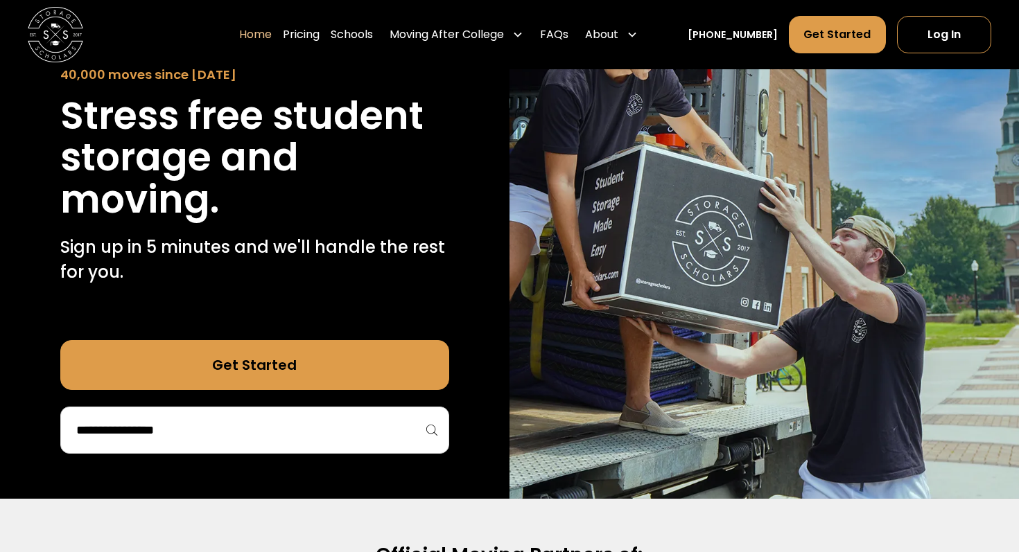
scroll to position [155, 0]
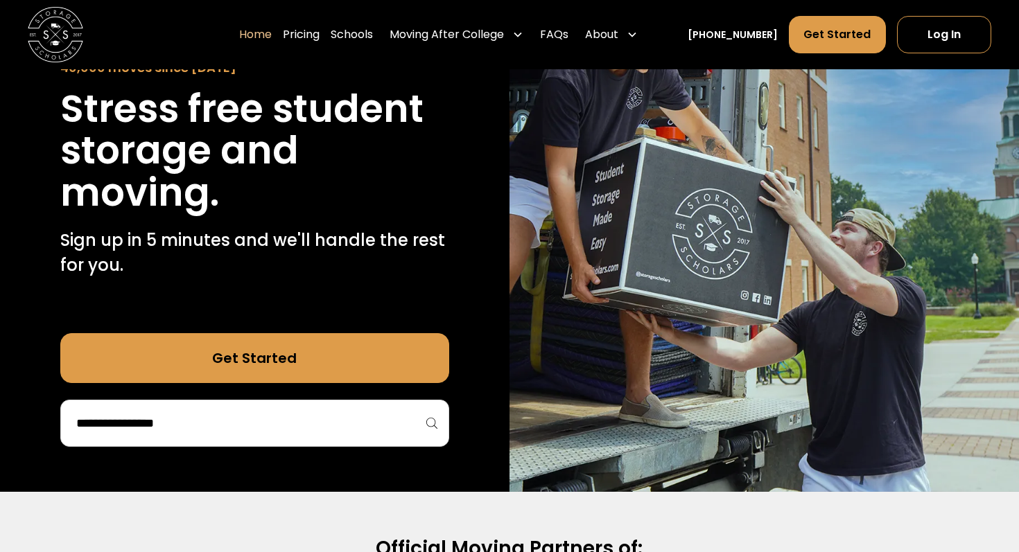
click at [241, 410] on div at bounding box center [254, 423] width 389 height 47
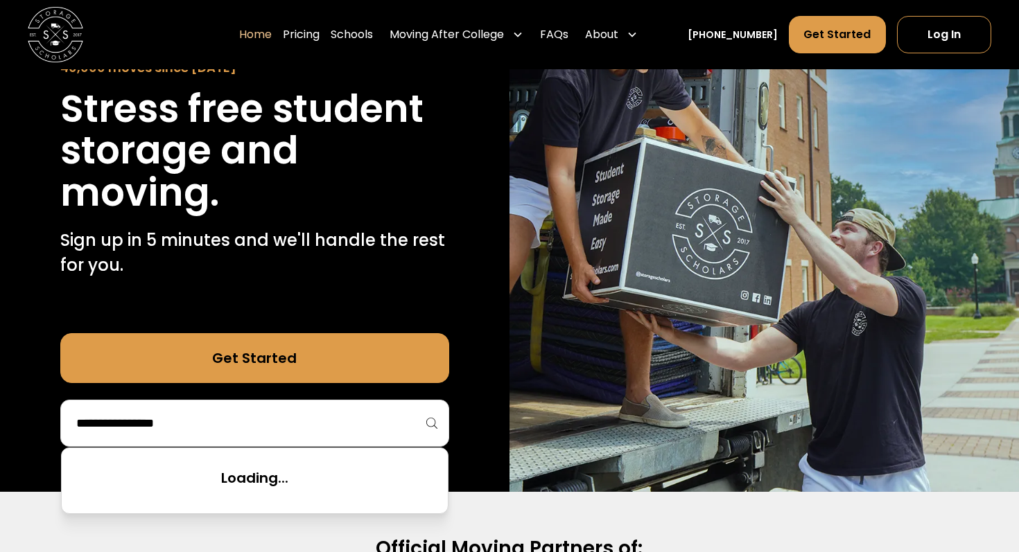
click at [227, 427] on input "search" at bounding box center [255, 424] width 360 height 24
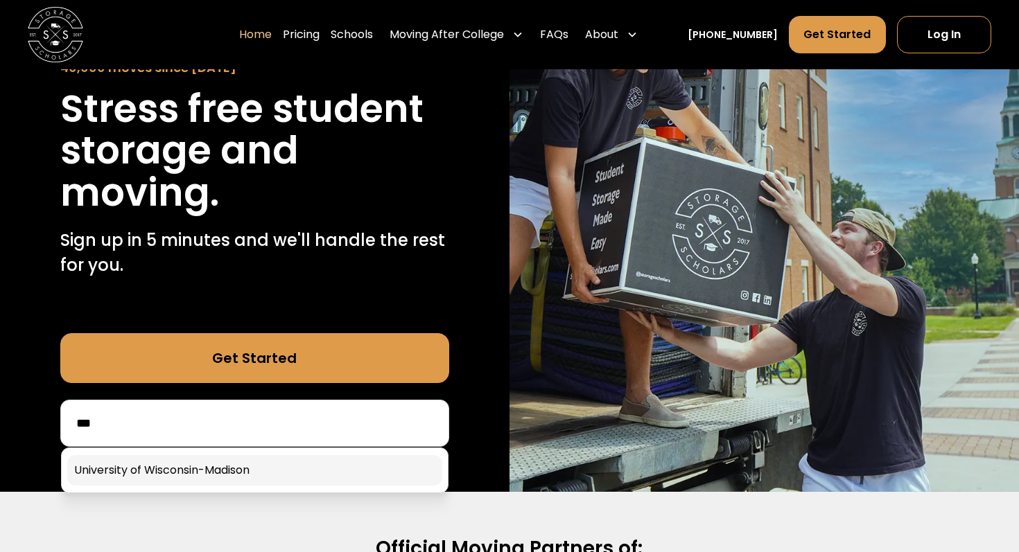
type input "***"
click at [230, 482] on link at bounding box center [254, 470] width 375 height 31
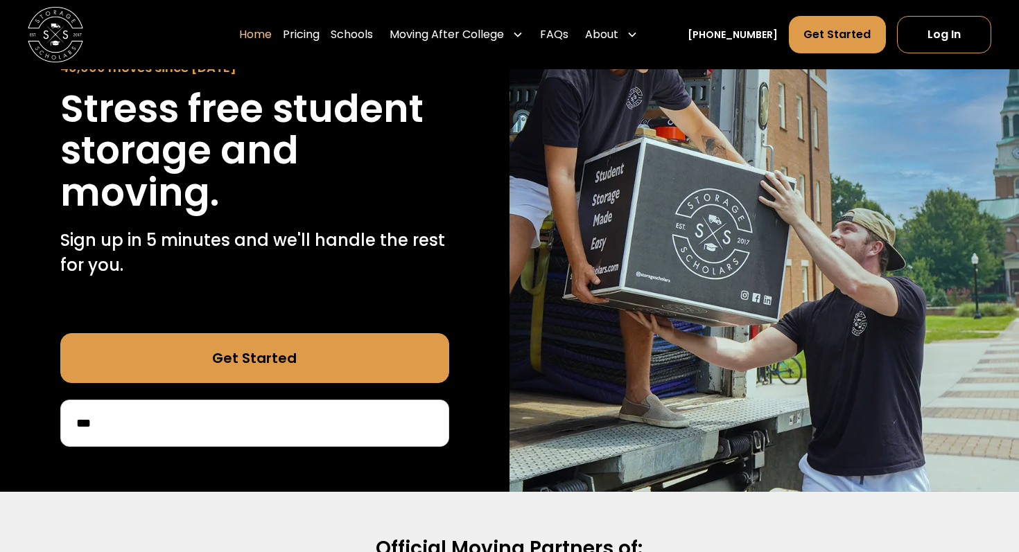
click at [270, 345] on link "Get Started" at bounding box center [254, 358] width 389 height 50
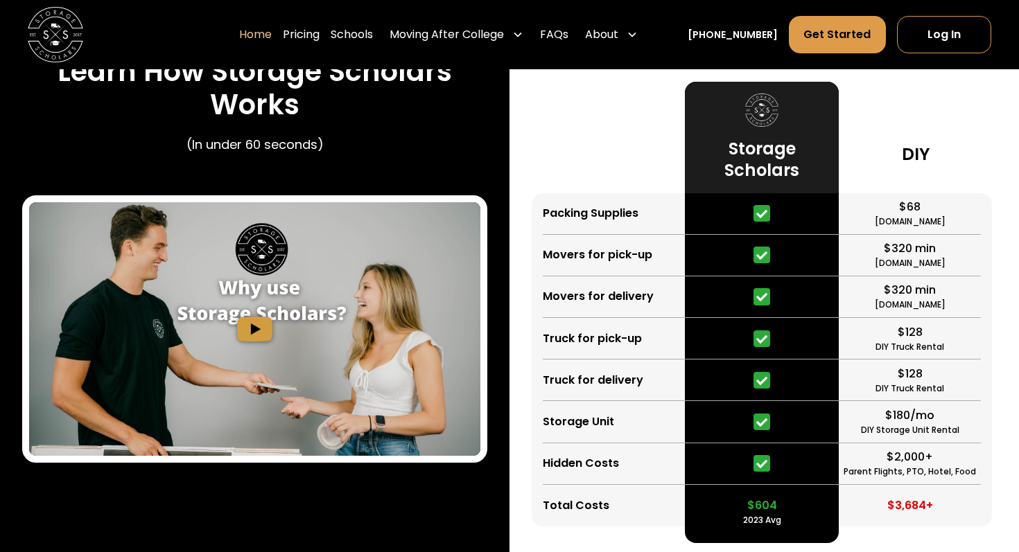
scroll to position [2591, 0]
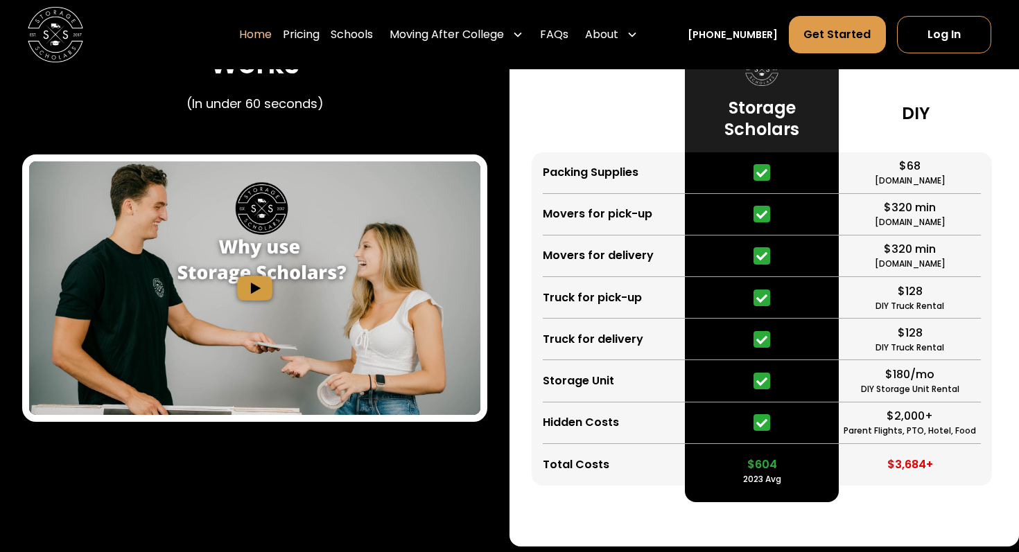
click at [256, 289] on img "open lightbox" at bounding box center [254, 289] width 451 height 254
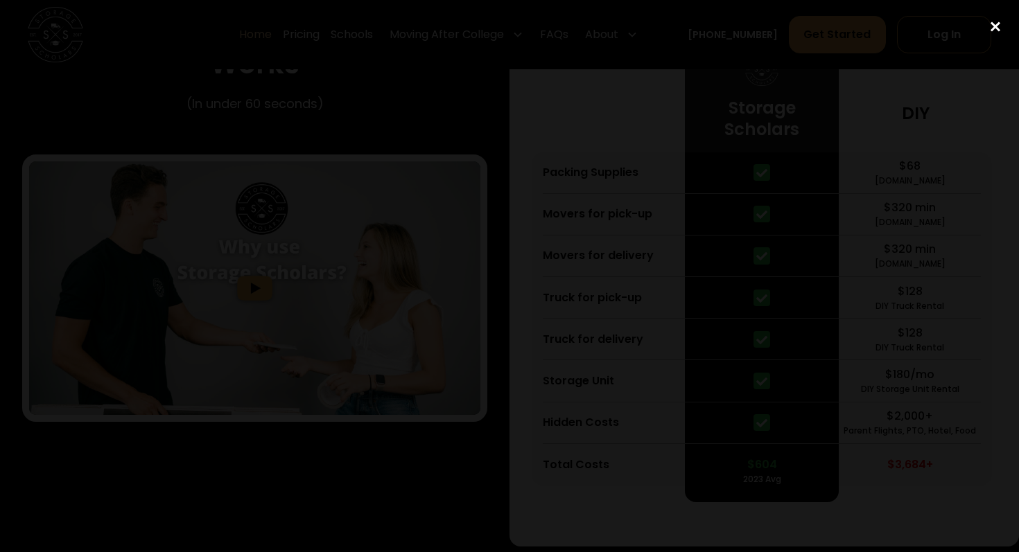
click at [998, 30] on div "close lightbox" at bounding box center [995, 26] width 47 height 31
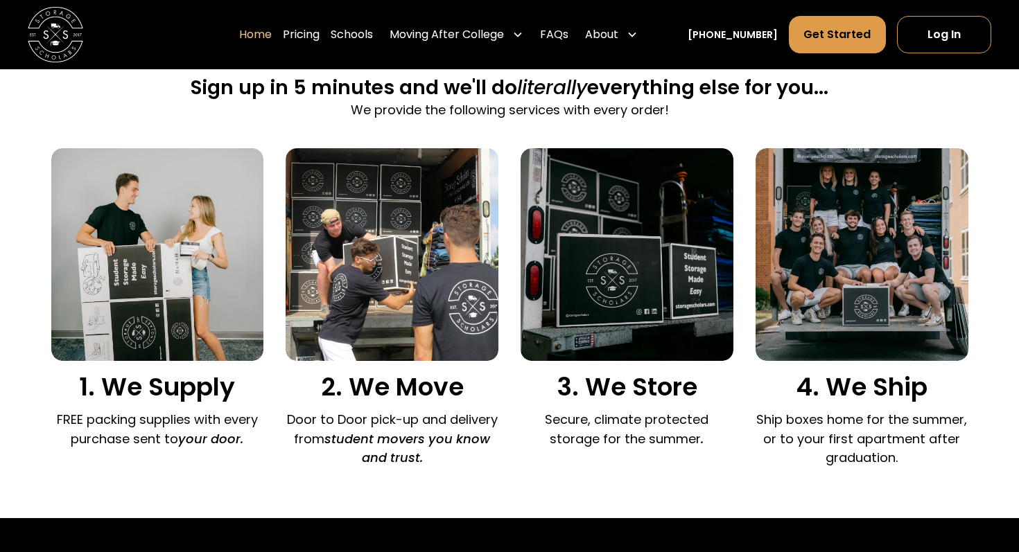
scroll to position [877, 0]
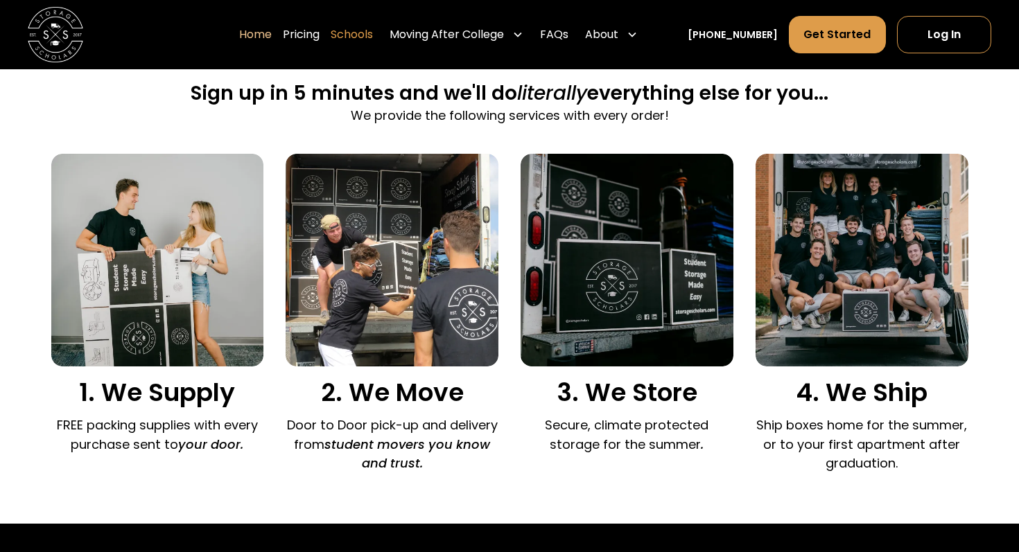
click at [356, 40] on link "Schools" at bounding box center [352, 34] width 42 height 39
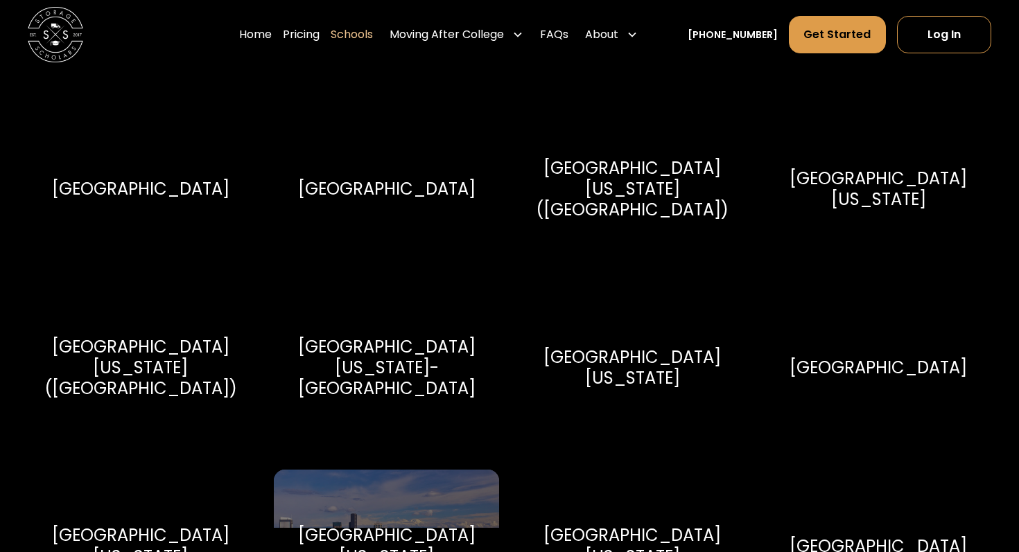
scroll to position [7740, 0]
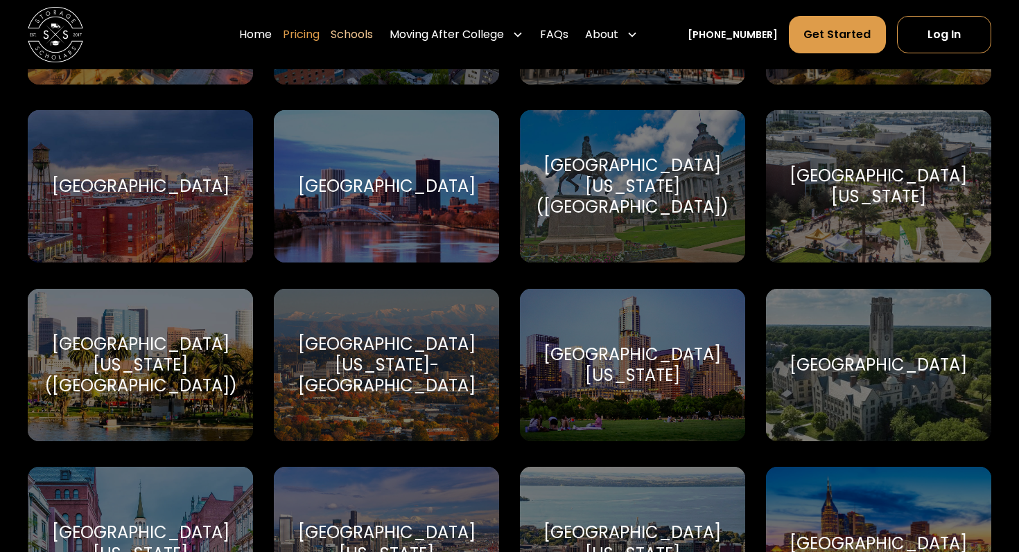
click at [310, 31] on link "Pricing" at bounding box center [301, 34] width 37 height 39
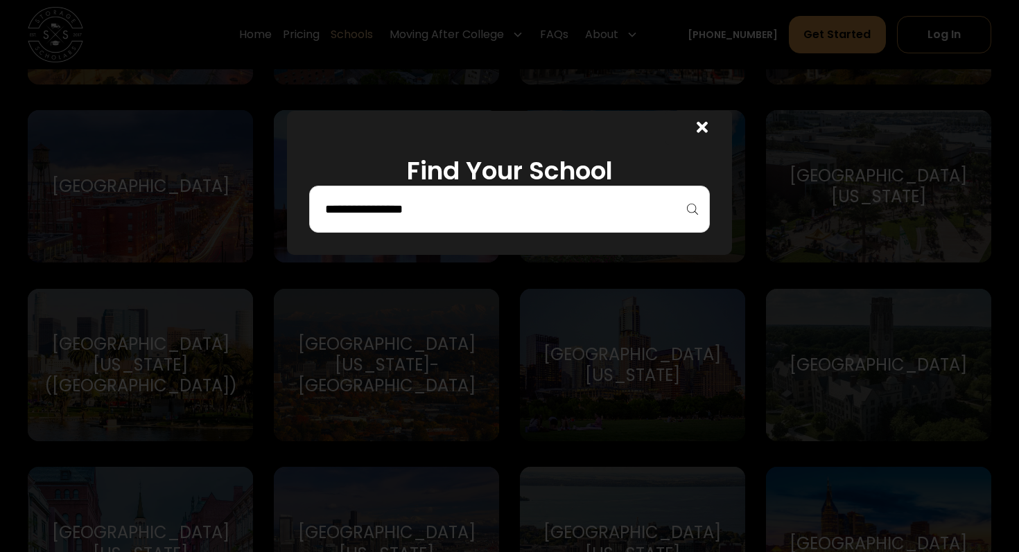
click at [387, 223] on div at bounding box center [509, 209] width 401 height 47
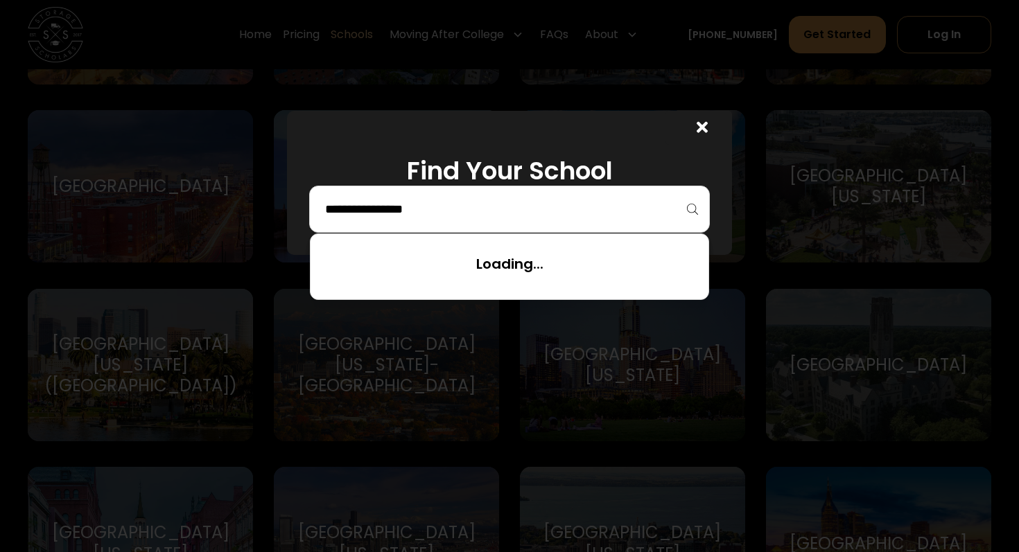
click at [390, 209] on input "search" at bounding box center [510, 210] width 372 height 24
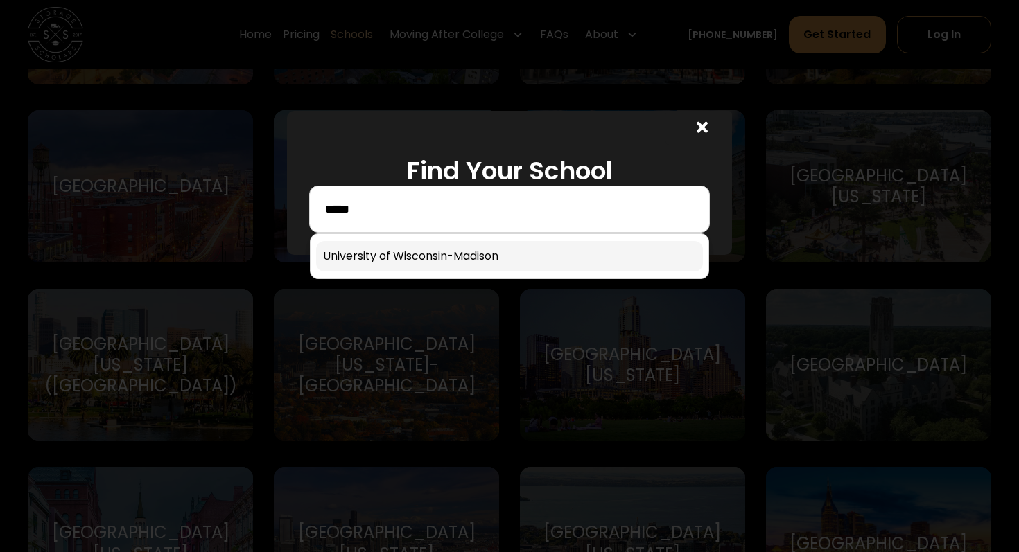
type input "*****"
click at [384, 260] on link at bounding box center [509, 256] width 387 height 31
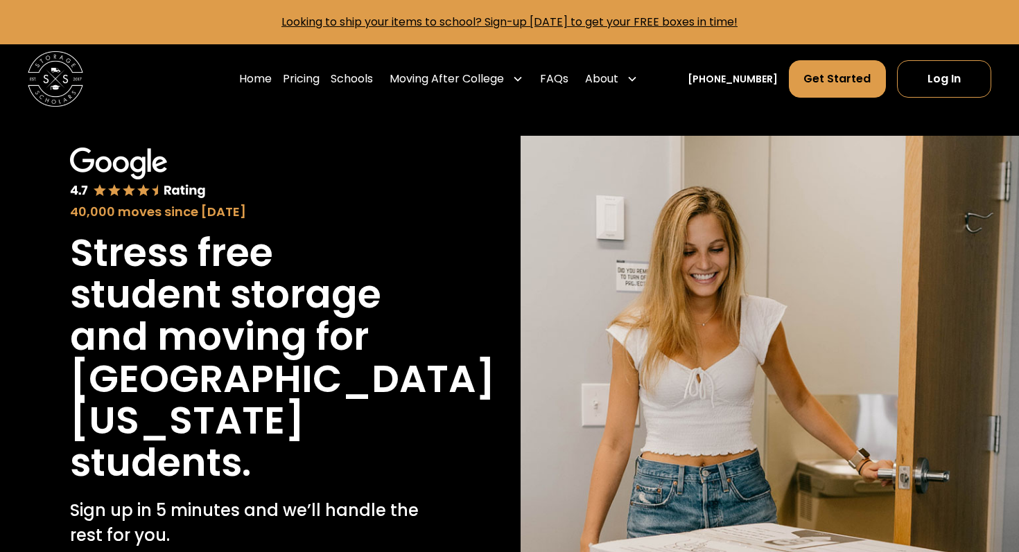
scroll to position [3946, 0]
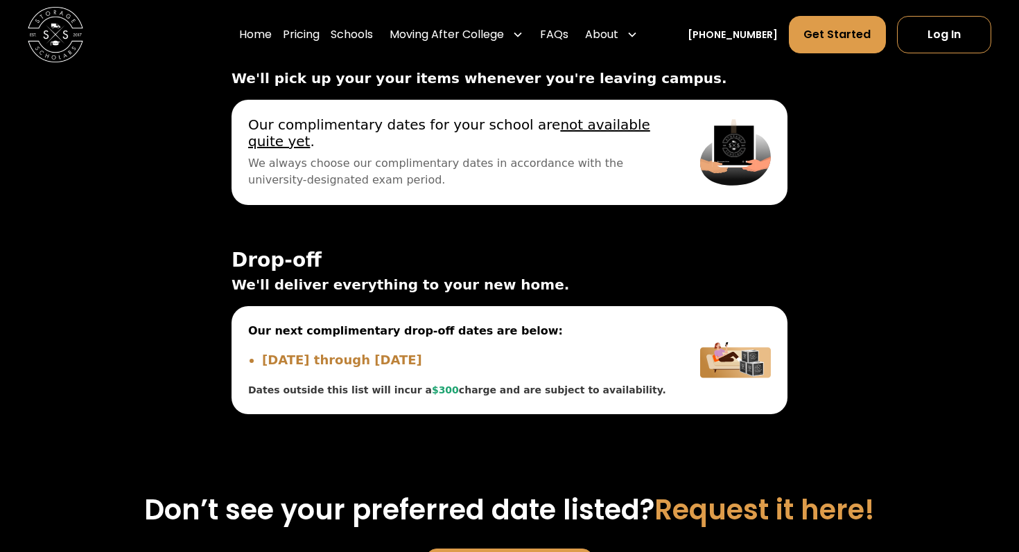
scroll to position [5299, 0]
